Goal: Task Accomplishment & Management: Use online tool/utility

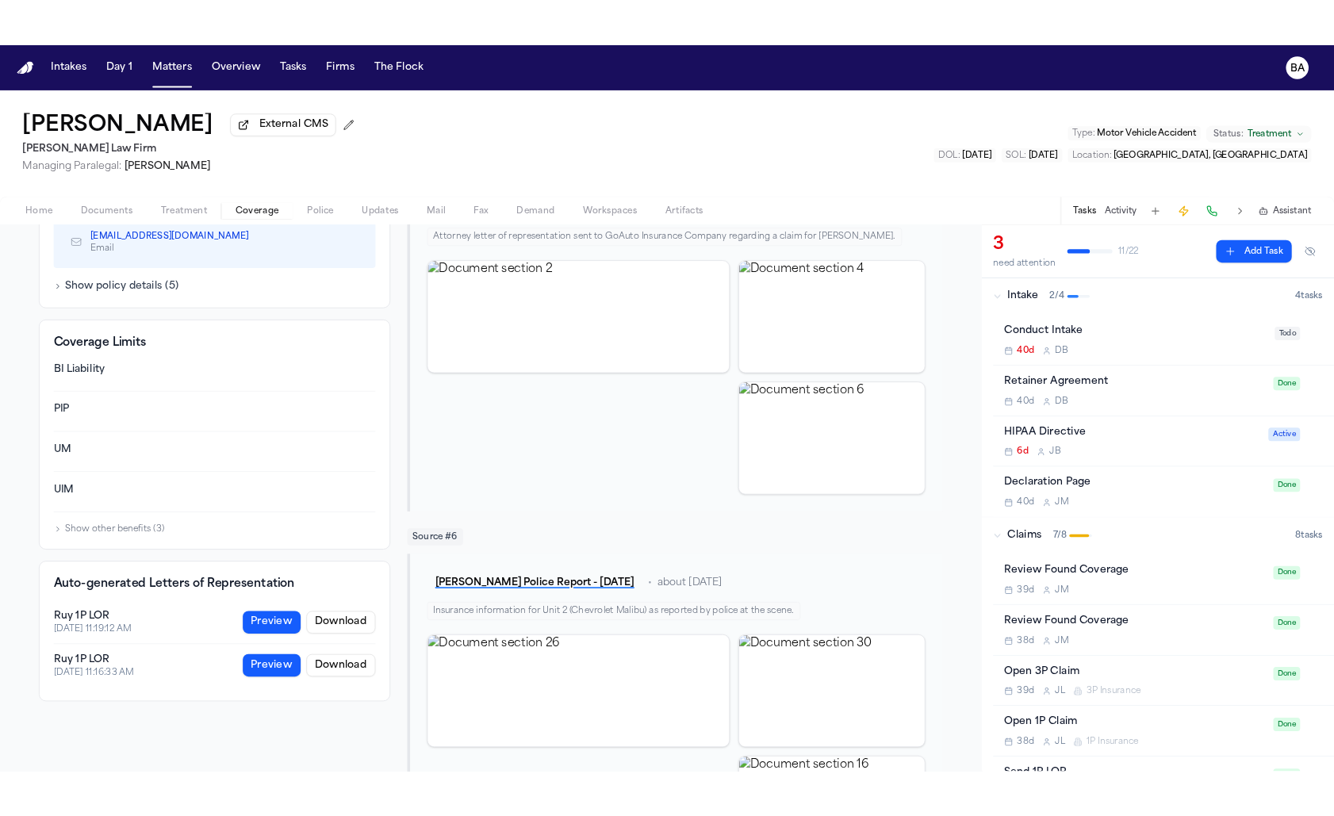
scroll to position [843, 0]
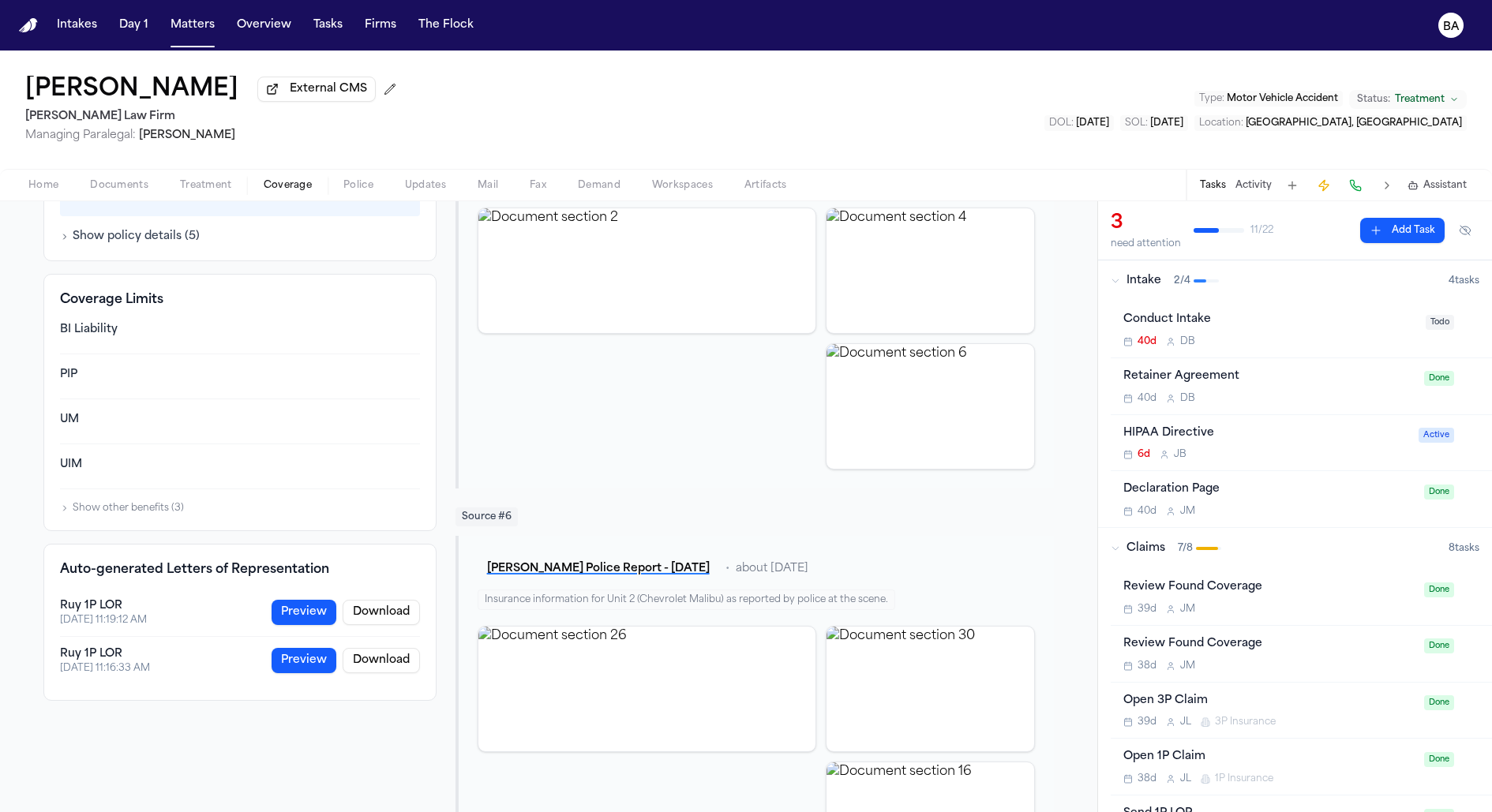
click at [311, 613] on button "Preview" at bounding box center [304, 612] width 65 height 25
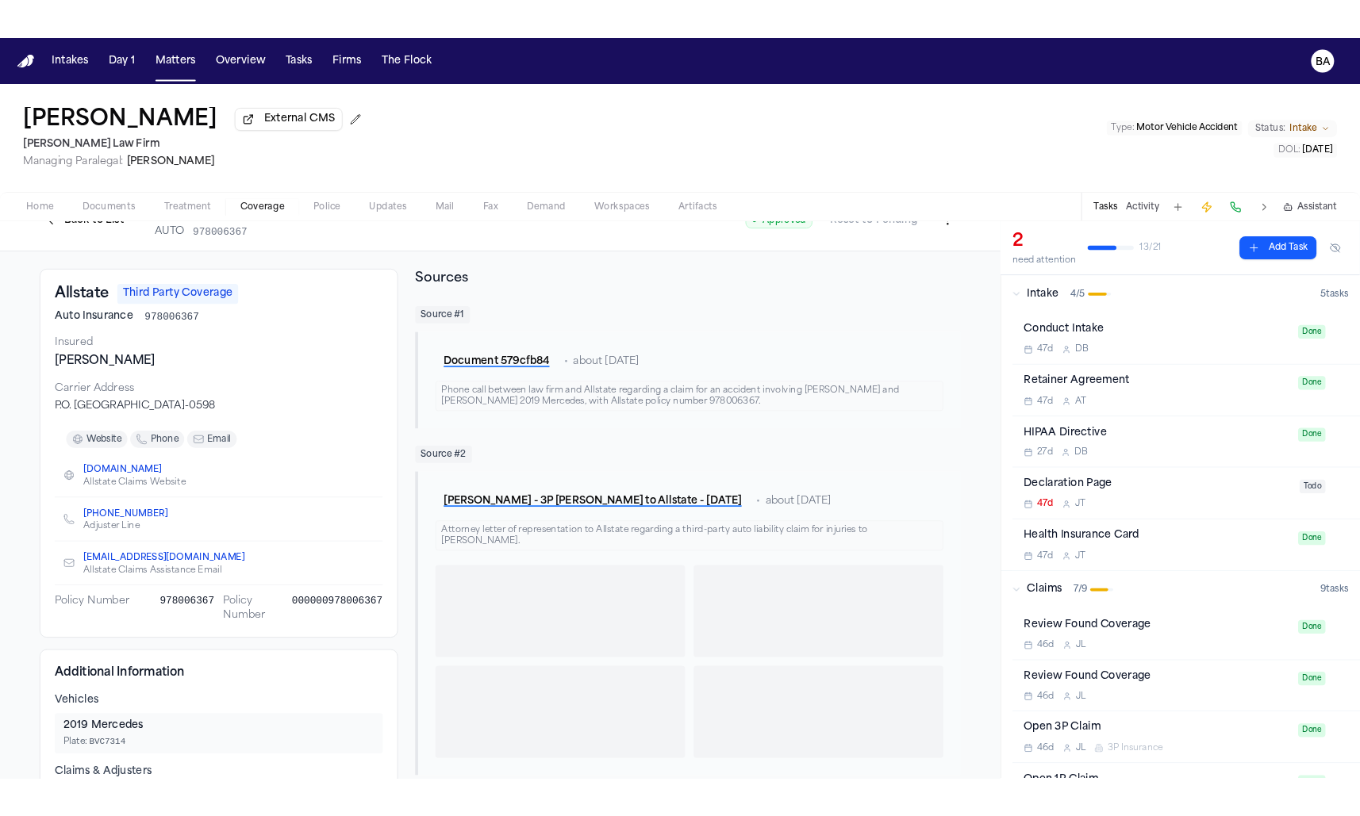
scroll to position [788, 0]
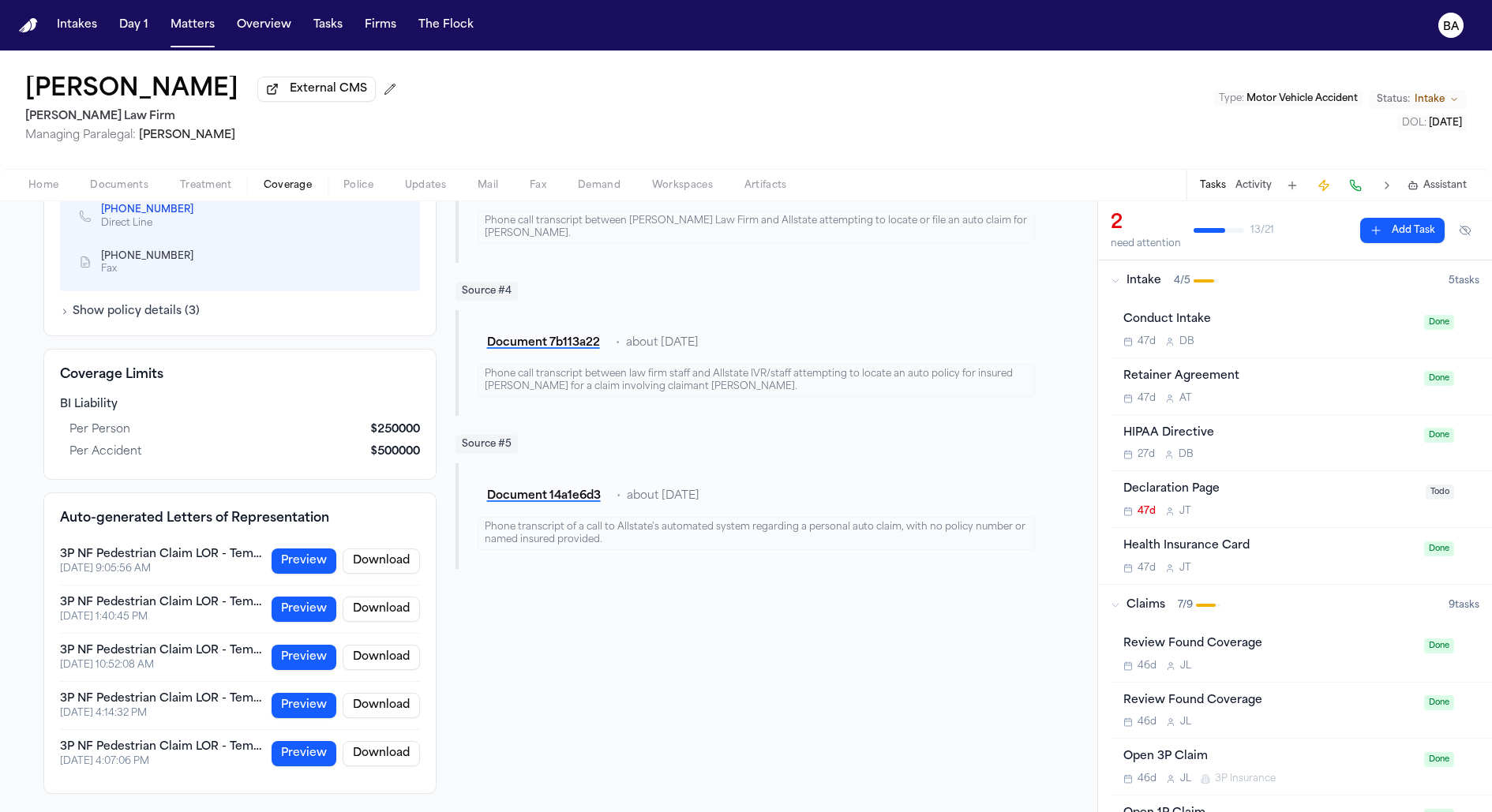
click at [311, 569] on button "Preview" at bounding box center [304, 560] width 65 height 25
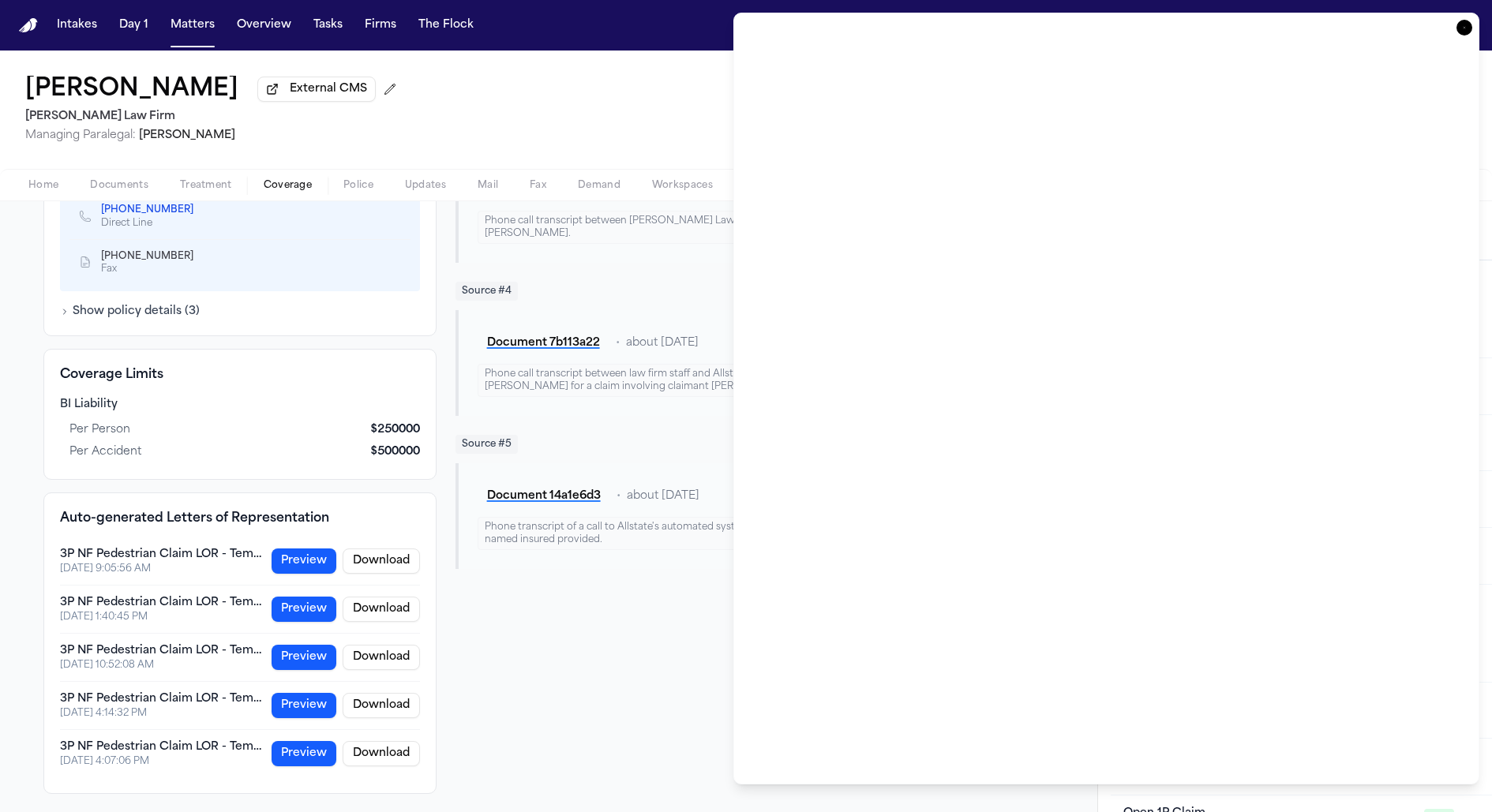
click at [1465, 29] on icon "button" at bounding box center [1465, 28] width 16 height 16
